Goal: Book appointment/travel/reservation

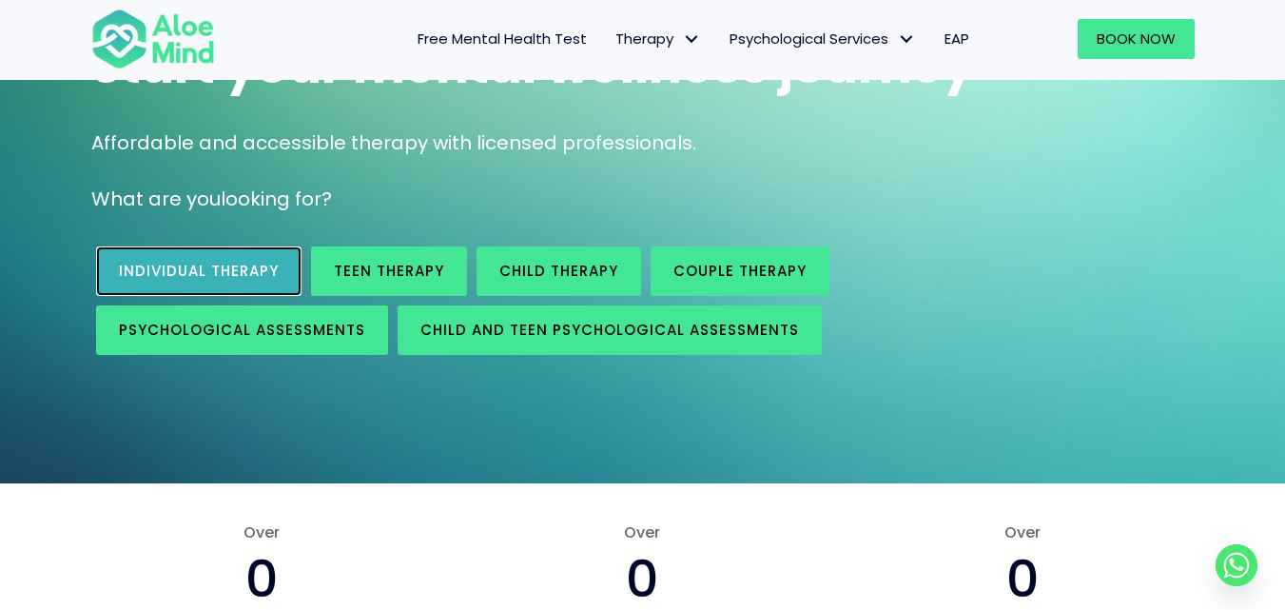
click at [271, 276] on span "Individual therapy" at bounding box center [199, 271] width 160 height 20
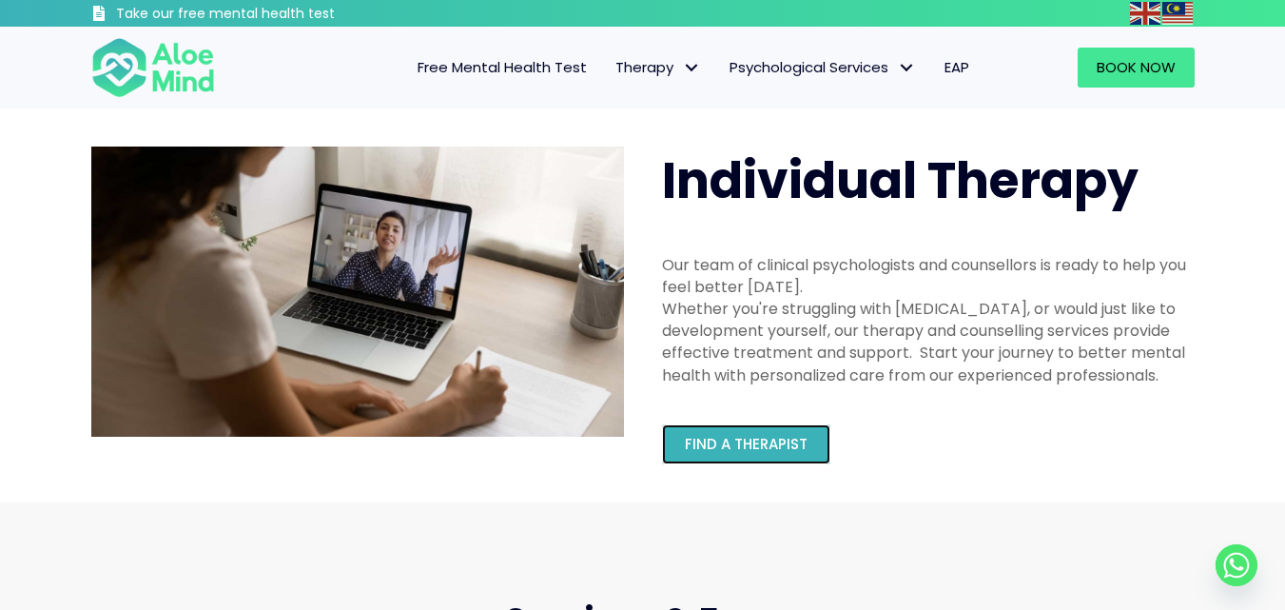
click at [756, 463] on link "Find a therapist" at bounding box center [746, 444] width 168 height 40
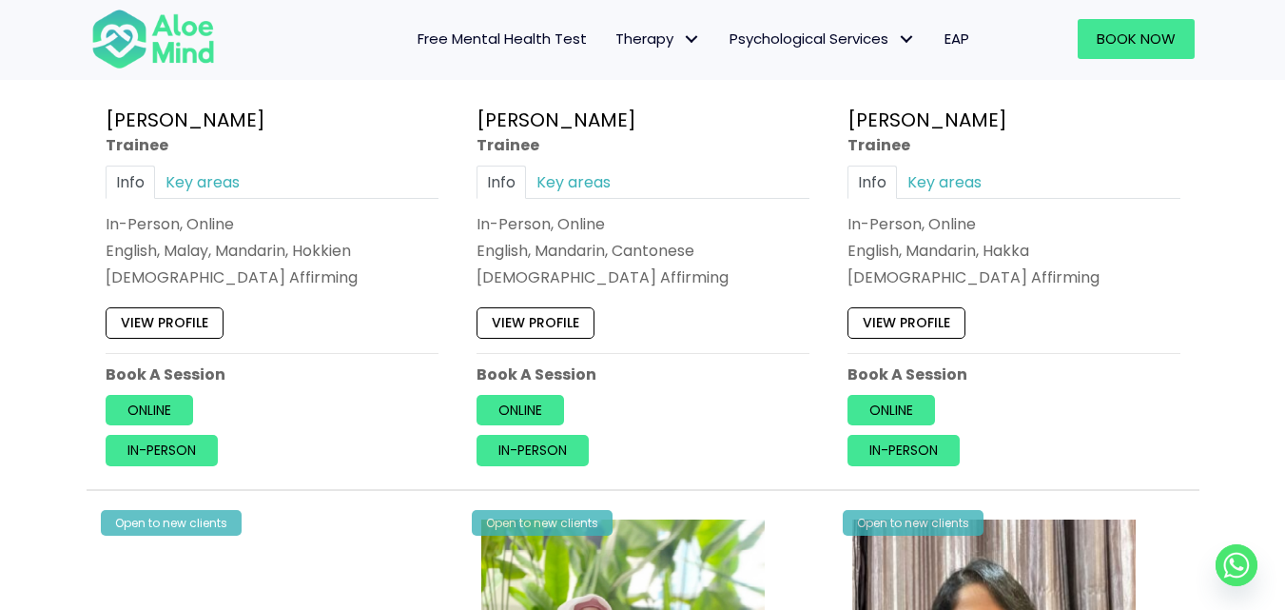
scroll to position [1142, 0]
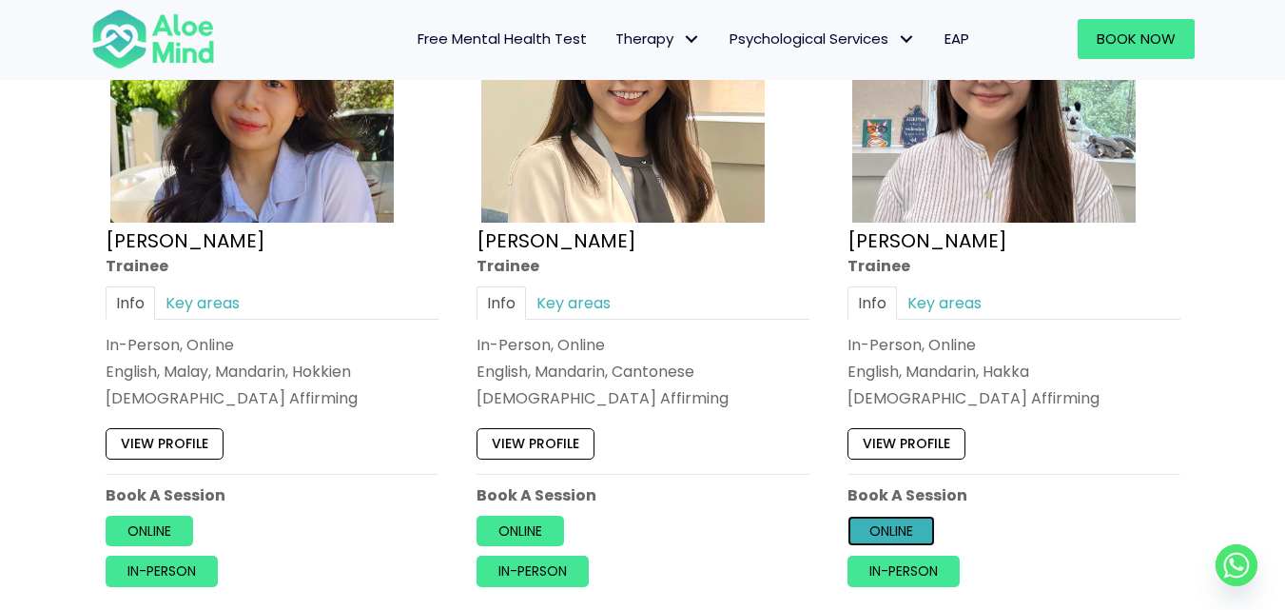
click at [902, 534] on link "Online" at bounding box center [892, 531] width 88 height 30
